Goal: Task Accomplishment & Management: Manage account settings

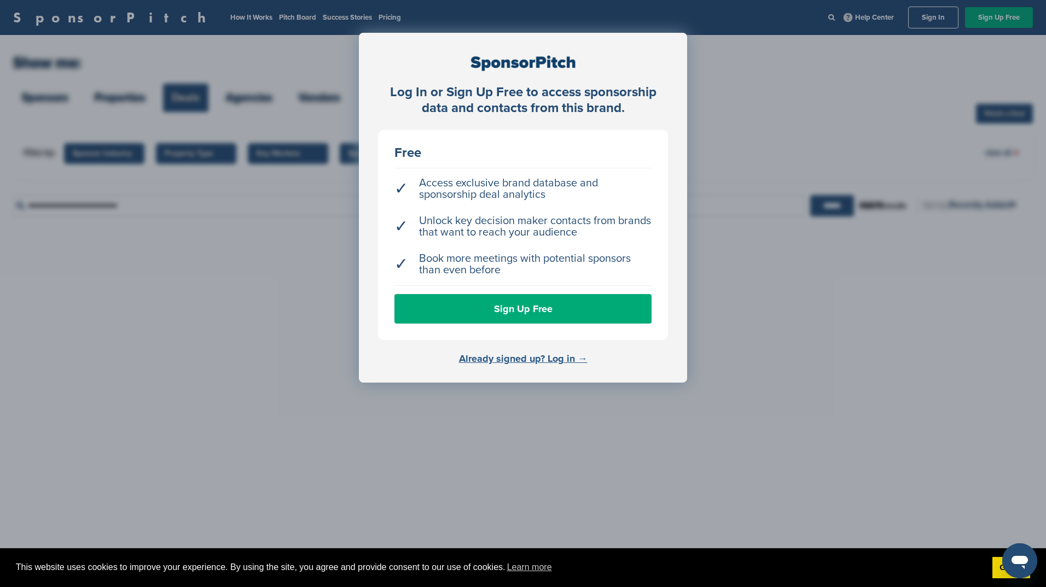
click at [497, 353] on link "Already signed up? Log in →" at bounding box center [523, 359] width 129 height 12
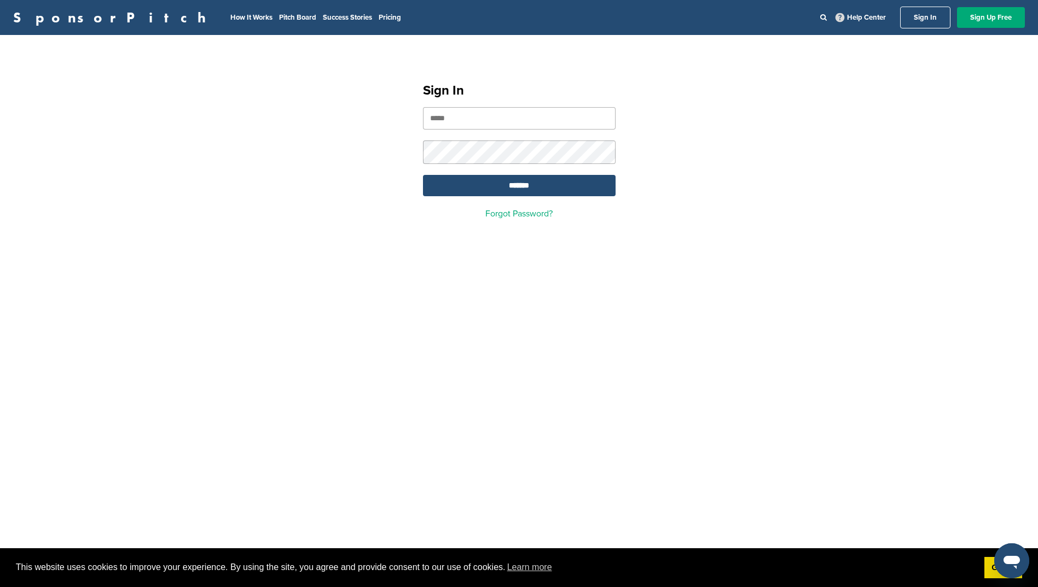
click at [491, 125] on input "email" at bounding box center [519, 118] width 193 height 22
type input "**********"
